Goal: Information Seeking & Learning: Learn about a topic

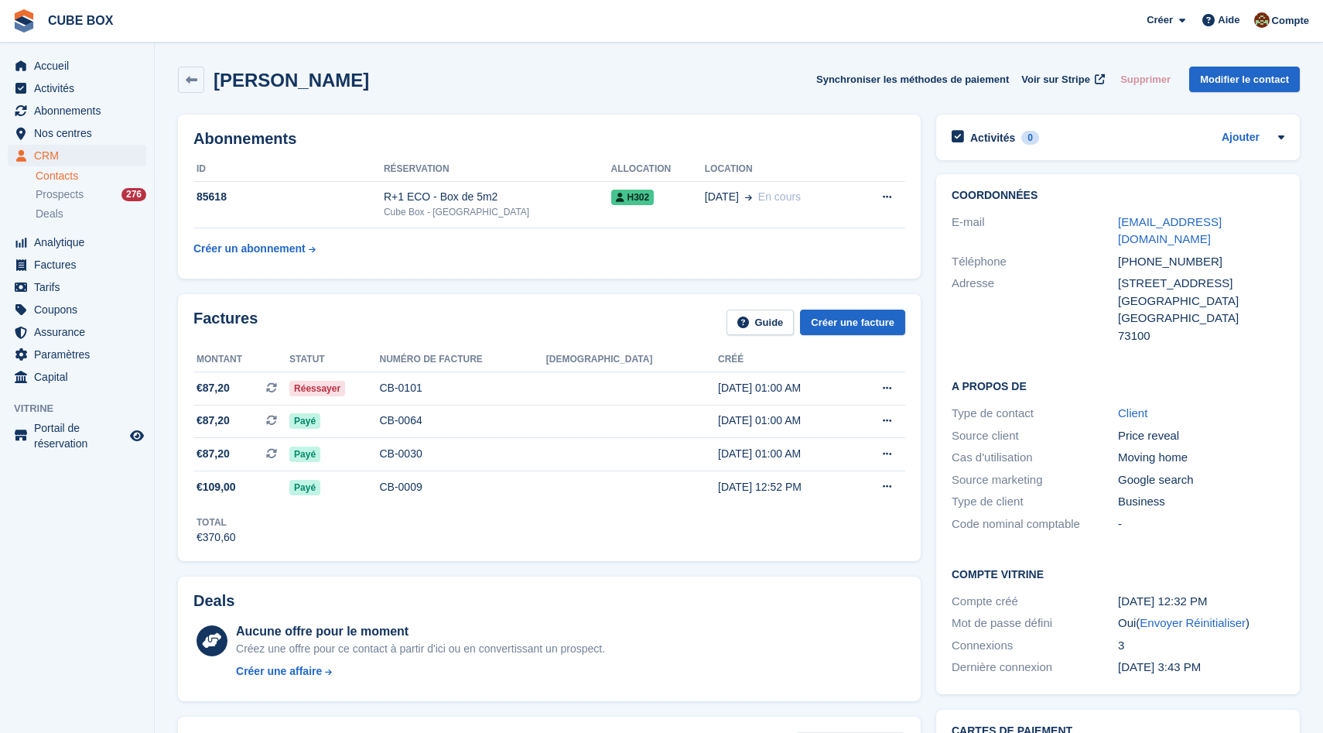
scroll to position [21, 0]
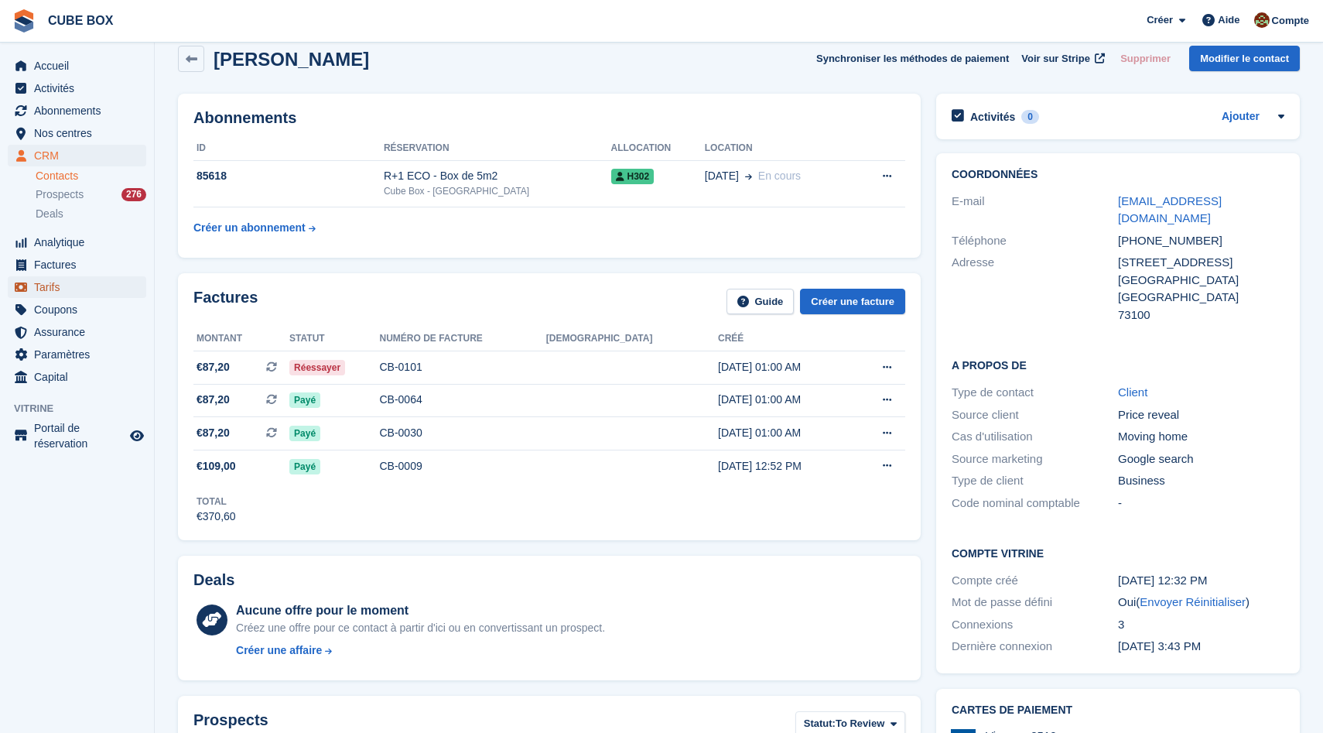
click at [50, 289] on span "Tarifs" at bounding box center [80, 287] width 93 height 22
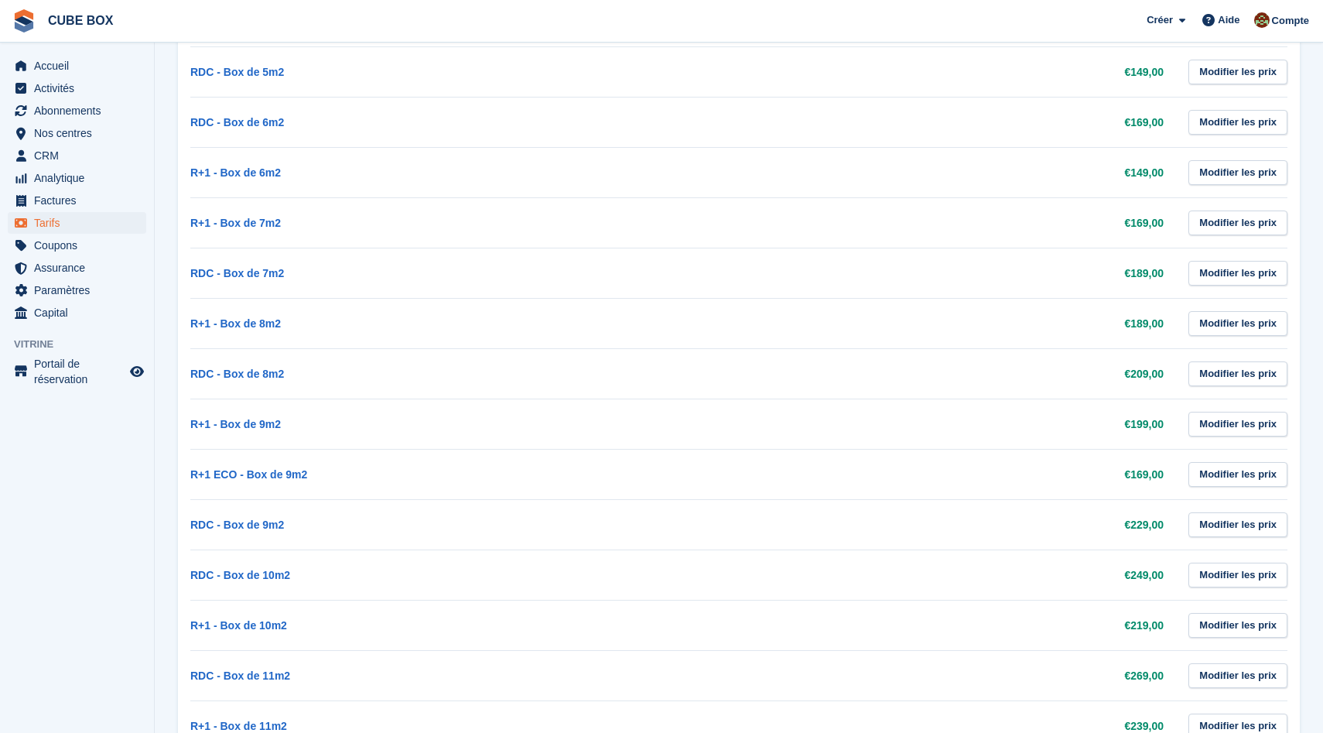
scroll to position [896, 0]
click at [68, 129] on span "Nos centres" at bounding box center [80, 133] width 93 height 22
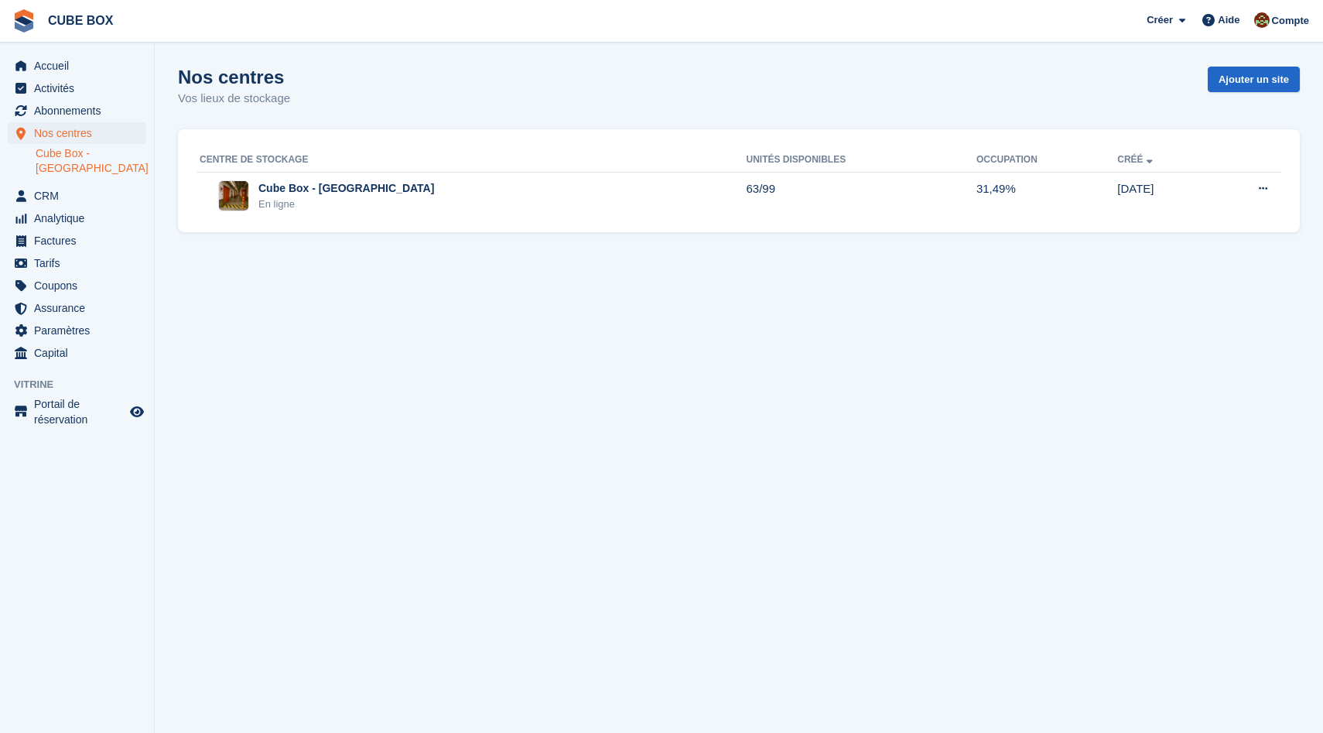
click at [70, 156] on link "Cube Box - [GEOGRAPHIC_DATA]" at bounding box center [91, 160] width 111 height 29
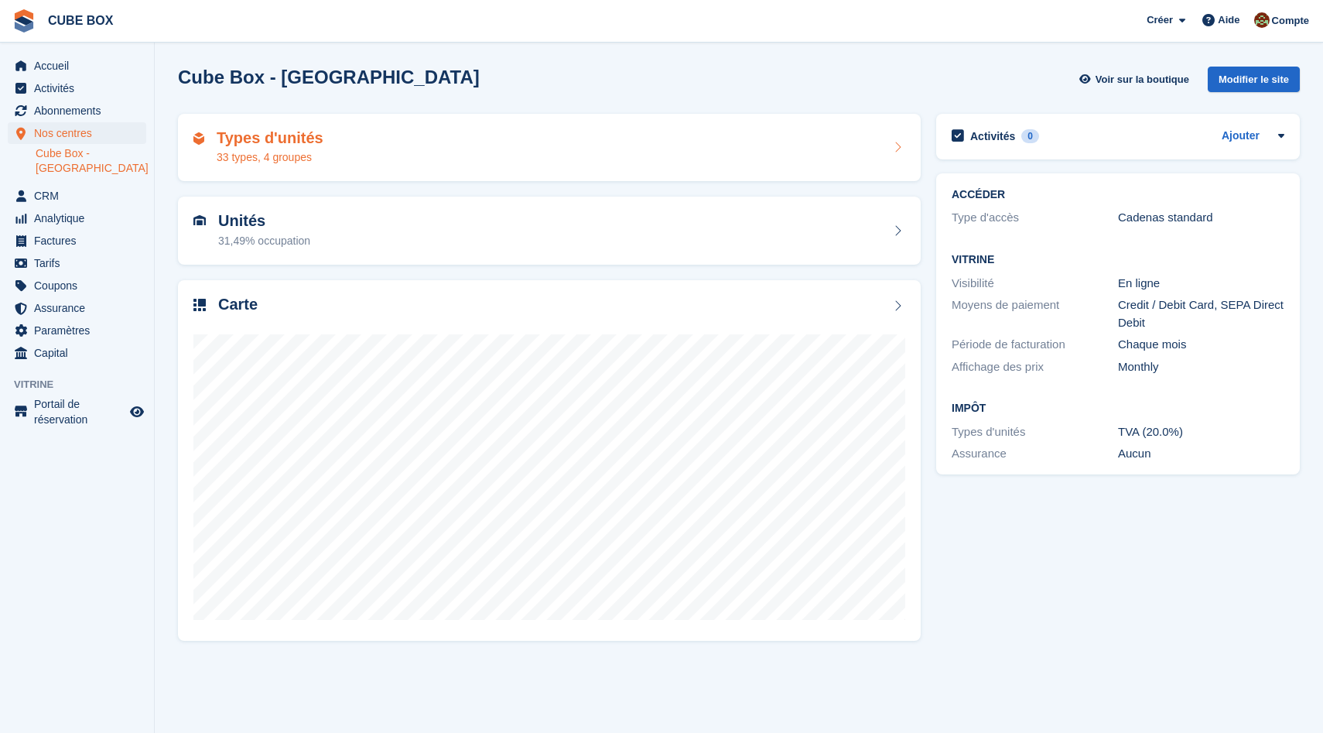
click at [341, 153] on div "Types d'unités 33 types, 4 groupes" at bounding box center [549, 147] width 712 height 37
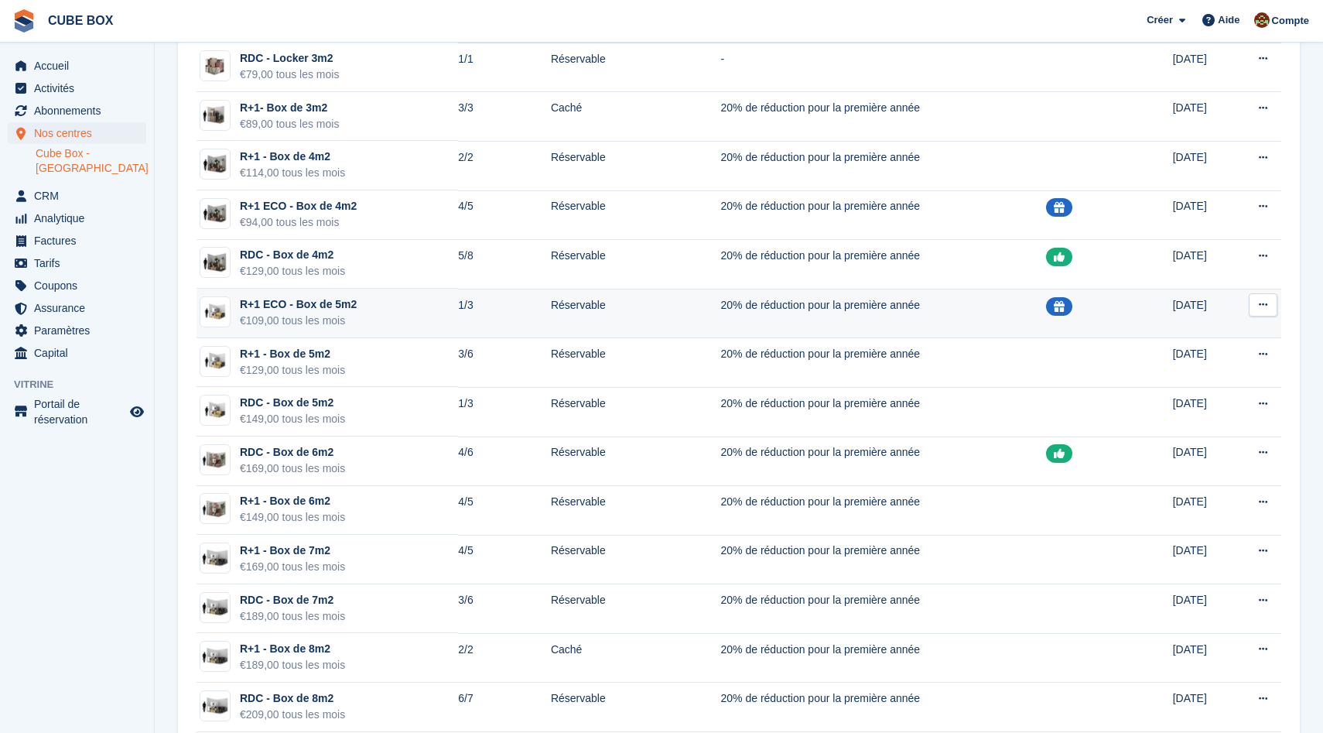
scroll to position [528, 0]
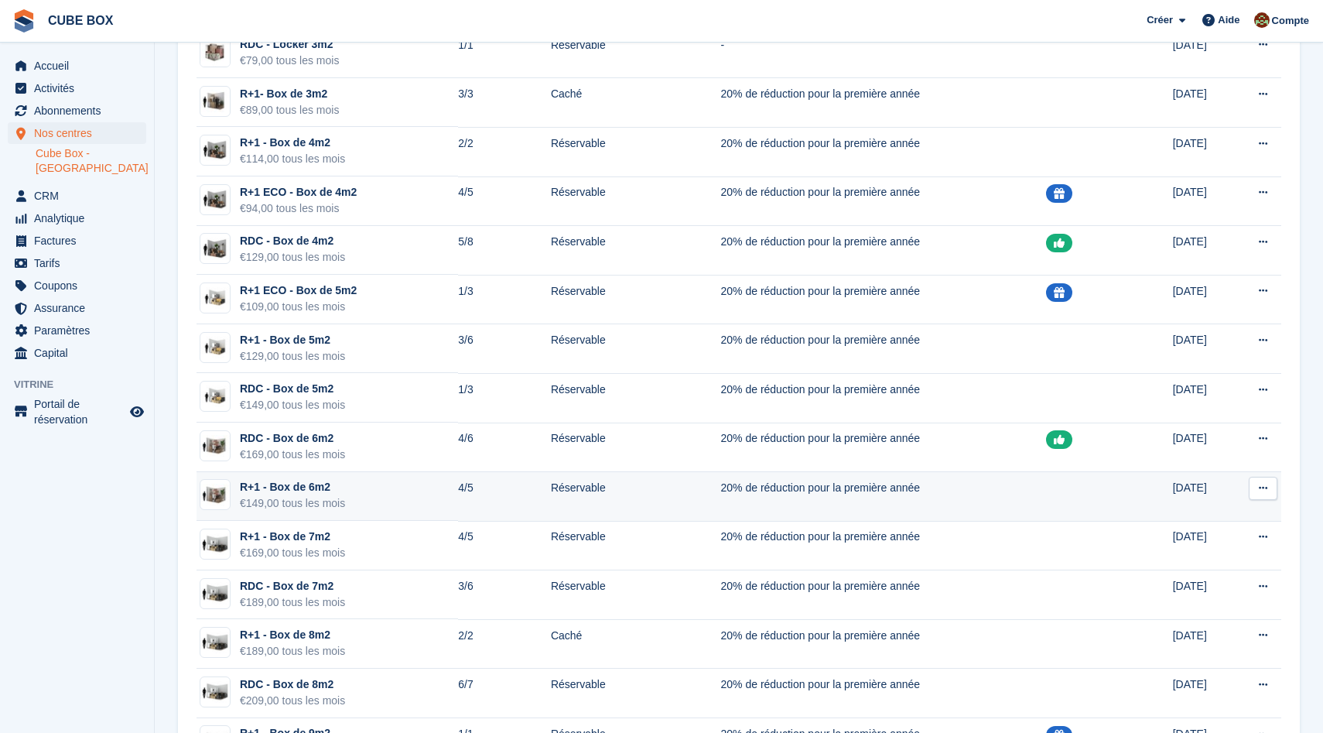
click at [414, 505] on td "R+1 - Box de 6m2 €149,00 tous les mois" at bounding box center [328, 497] width 262 height 50
